Goal: Contribute content: Add original content to the website for others to see

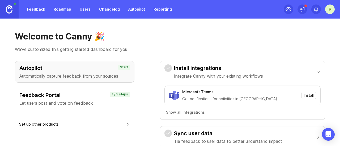
click at [40, 11] on link "Feedback" at bounding box center [36, 10] width 24 height 10
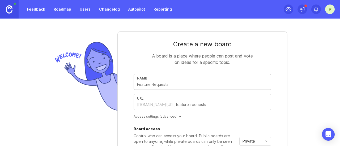
click at [173, 85] on input "text" at bounding box center [202, 85] width 131 height 6
type input "V"
type input "v"
type input "VM"
type input "vm"
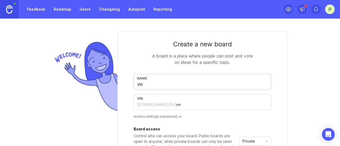
type input "VMG"
type input "vmg"
type input "VMG H"
type input "vmg-h"
type input "VMG HA"
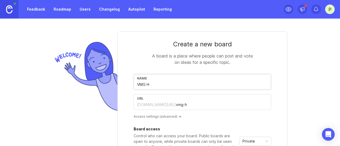
type input "vmg-ha"
type input "VMG HAW"
type input "vmg-haw"
type input "VMG HAWK"
type input "vmg-hawk"
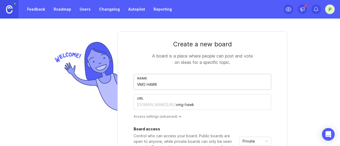
type input "VMG HAWKS"
type input "vmg-hawks"
type input "VMG HAWKS"
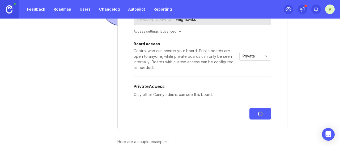
scroll to position [93, 0]
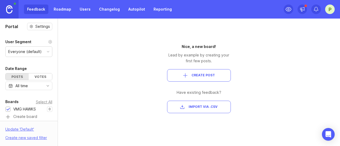
click at [200, 76] on span "Create Post" at bounding box center [203, 75] width 23 height 5
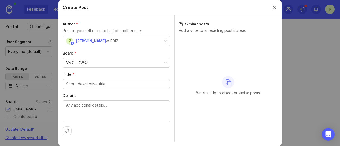
click at [111, 82] on input "Title *" at bounding box center [116, 84] width 100 height 6
type input "Intuttive Dashboard"
click at [98, 108] on textarea "Details" at bounding box center [116, 112] width 100 height 18
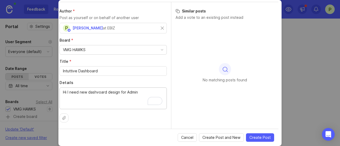
scroll to position [16, 4]
type textarea "Hi I need new dashvoard design for Admin"
click at [257, 136] on span "Create Post" at bounding box center [259, 137] width 21 height 5
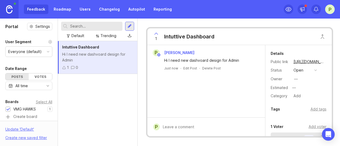
click at [83, 8] on link "Users" at bounding box center [85, 10] width 17 height 10
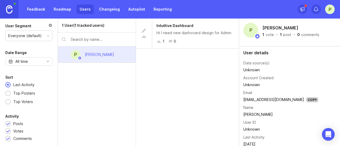
click at [60, 6] on link "Roadmap" at bounding box center [63, 10] width 24 height 10
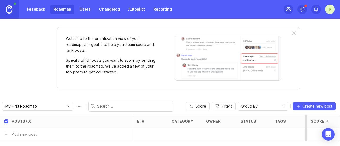
click at [37, 7] on link "Feedback" at bounding box center [36, 10] width 24 height 10
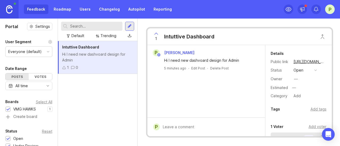
click at [86, 45] on div "Intuttive Dashboard" at bounding box center [97, 47] width 71 height 6
click at [59, 4] on div "Feedback Roadmap Users Changelog Autopilot Reporting" at bounding box center [87, 9] width 175 height 19
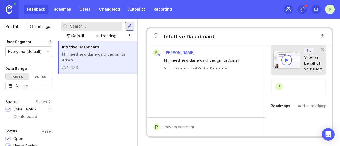
scroll to position [114, 0]
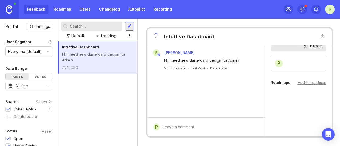
click at [268, 139] on div "1 Intuttive Dashboard P [PERSON_NAME] Hi I need new dashvoard design for Admin …" at bounding box center [240, 83] width 204 height 128
click at [174, 118] on form "P" at bounding box center [207, 127] width 118 height 19
click at [91, 89] on div "Intuttive Dashboard Hi I need new dashvoard design for Admin 1 0" at bounding box center [97, 93] width 79 height 105
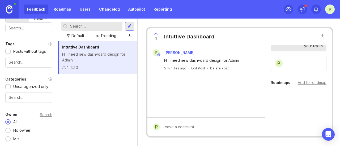
scroll to position [0, 0]
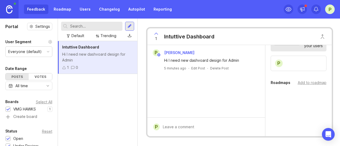
click at [58, 11] on link "Roadmap" at bounding box center [63, 10] width 24 height 10
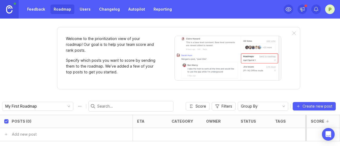
click at [58, 11] on link "Roadmap" at bounding box center [63, 10] width 24 height 10
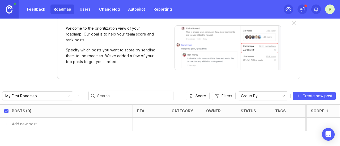
click at [303, 94] on span "Create new post" at bounding box center [318, 96] width 30 height 5
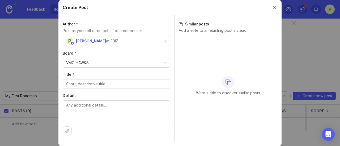
click at [273, 9] on button "Close create post modal" at bounding box center [275, 8] width 6 height 6
